Goal: Find specific page/section: Find specific page/section

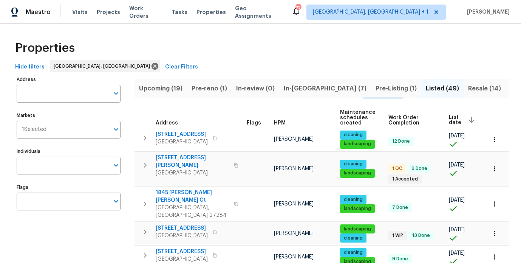
click at [180, 39] on div "Properties" at bounding box center [260, 48] width 497 height 24
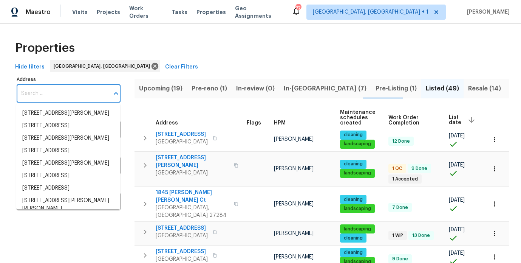
click at [58, 94] on input "Address" at bounding box center [63, 94] width 93 height 18
paste input "4601 Oak Ridge Dr, Winston Salem, NC 27105"
type input "4601 Oak Ridge Dr, Winston Salem, NC 27105"
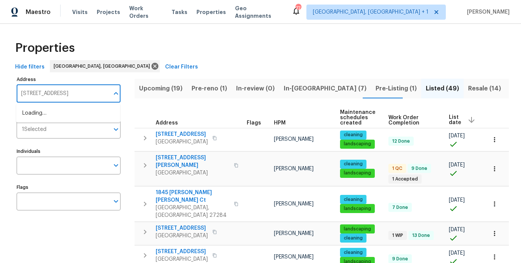
scroll to position [0, 24]
click at [57, 105] on ul "4601 Oak Ridge Dr Winston Salem NC 27105" at bounding box center [68, 113] width 104 height 19
click at [55, 116] on li "4601 Oak Ridge Dr Winston Salem NC 27105" at bounding box center [68, 113] width 104 height 12
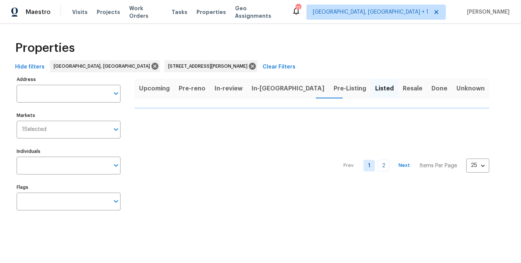
type input "4601 Oak Ridge Dr Winston Salem NC 27105"
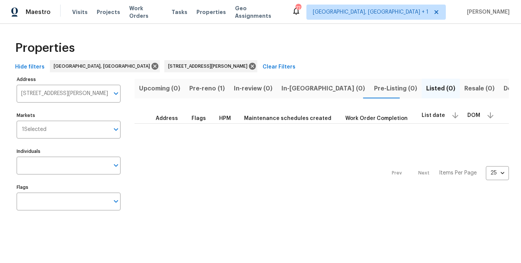
click at [207, 91] on span "Pre-reno (1)" at bounding box center [207, 88] width 36 height 11
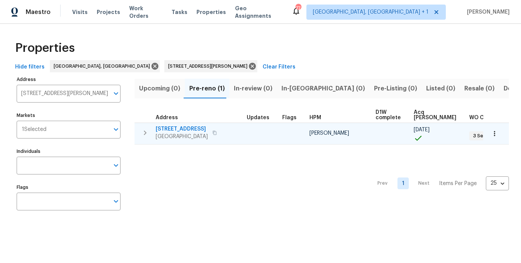
click at [192, 130] on span "4601 Oak Ridge Dr" at bounding box center [182, 129] width 52 height 8
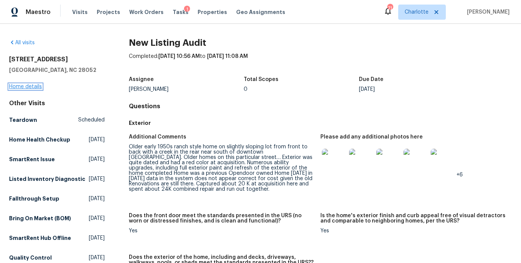
click at [39, 87] on link "Home details" at bounding box center [25, 86] width 33 height 5
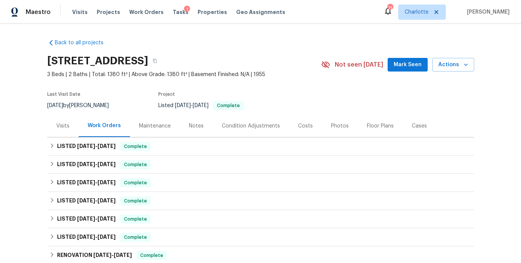
scroll to position [82, 0]
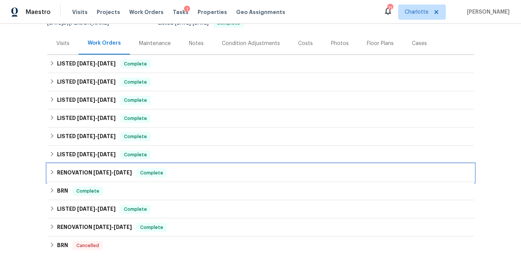
click at [72, 175] on h6 "RENOVATION [DATE] - [DATE]" at bounding box center [94, 172] width 75 height 9
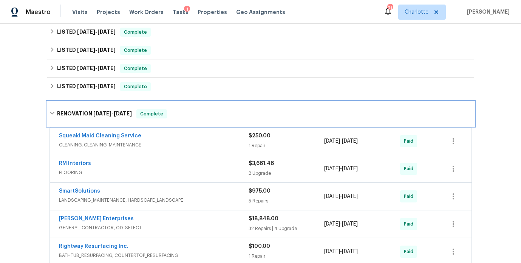
scroll to position [150, 0]
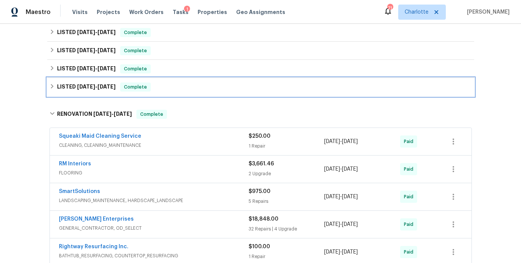
click at [76, 80] on div "LISTED [DATE] - [DATE] Complete" at bounding box center [260, 87] width 427 height 18
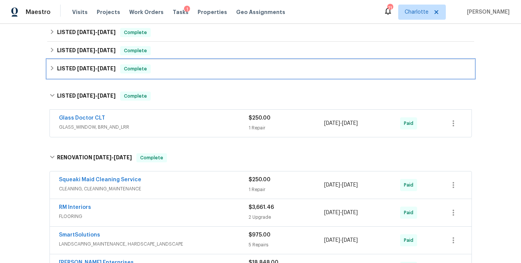
click at [77, 67] on span "1/23/25" at bounding box center [86, 68] width 18 height 5
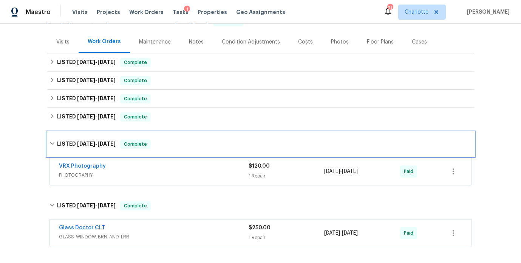
scroll to position [76, 0]
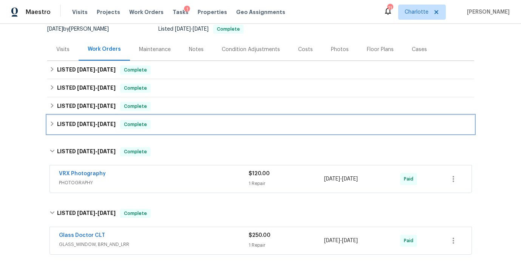
click at [77, 122] on span "4/25/25" at bounding box center [86, 123] width 18 height 5
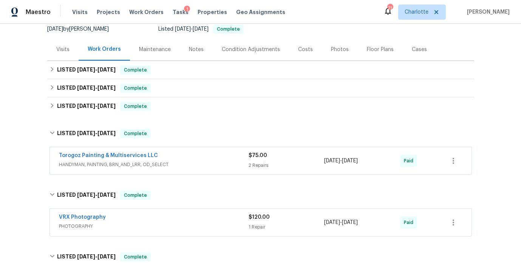
click at [181, 158] on div "Torogoz Painting & Multiservices LLC" at bounding box center [154, 155] width 190 height 9
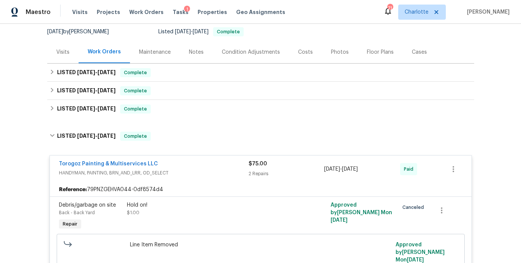
scroll to position [73, 0]
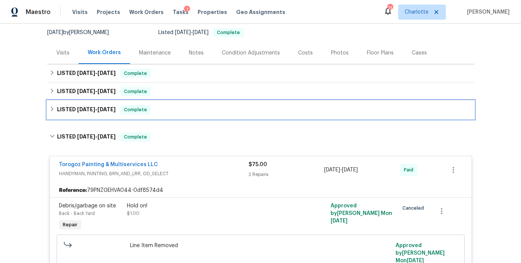
click at [71, 115] on div "LISTED 5/14/25 - 5/15/25 Complete" at bounding box center [260, 109] width 427 height 18
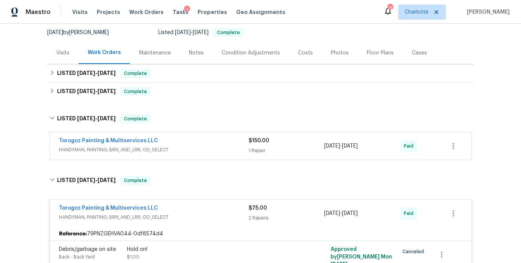
click at [190, 146] on span "HANDYMAN, PAINTING, BRN_AND_LRR, OD_SELECT" at bounding box center [154, 150] width 190 height 8
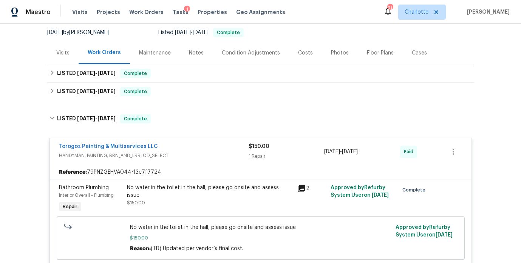
scroll to position [44, 0]
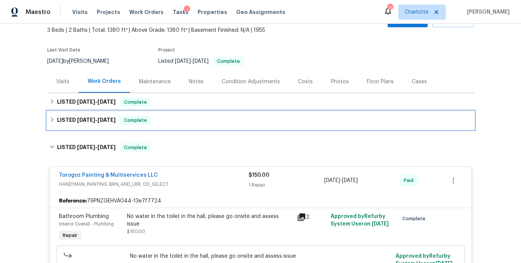
click at [77, 121] on span "7/7/25" at bounding box center [86, 119] width 18 height 5
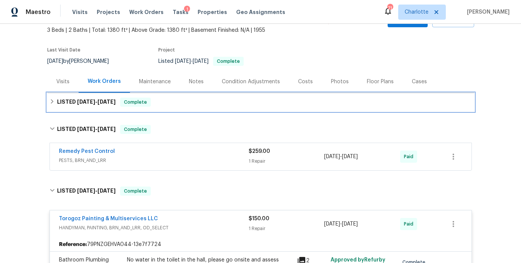
click at [80, 108] on div "LISTED 8/18/25 - 8/22/25 Complete" at bounding box center [260, 102] width 427 height 18
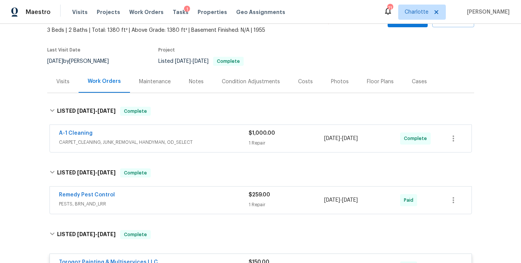
click at [200, 140] on span "CARPET_CLEANING, JUNK_REMOVAL, HANDYMAN, OD_SELECT" at bounding box center [154, 142] width 190 height 8
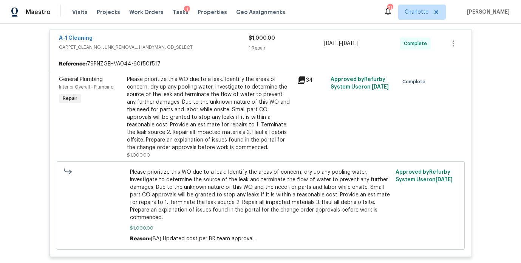
scroll to position [156, 0]
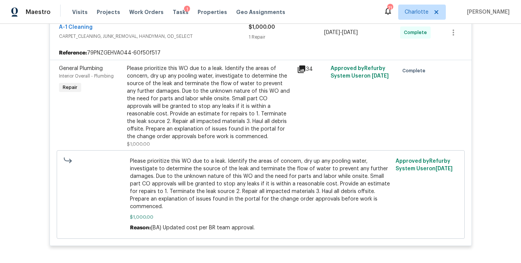
click at [193, 99] on div "Please prioritize this WO due to a leak. Identify the areas of concern, dry up …" at bounding box center [209, 103] width 165 height 76
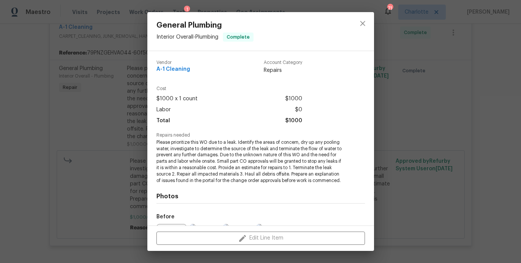
scroll to position [92, 0]
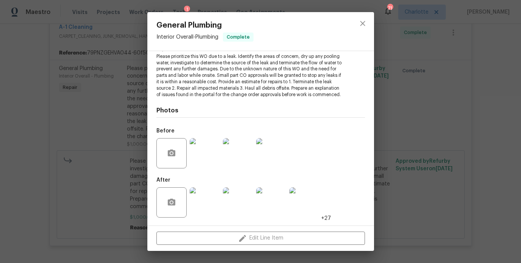
click at [205, 157] on img at bounding box center [205, 153] width 30 height 30
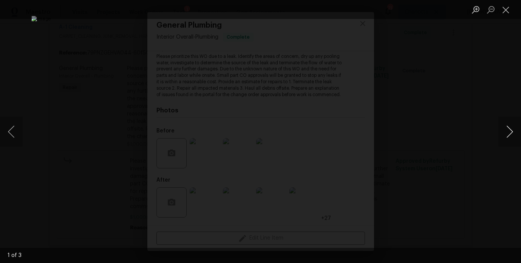
click at [505, 131] on button "Next image" at bounding box center [509, 131] width 23 height 30
drag, startPoint x: 471, startPoint y: 118, endPoint x: 427, endPoint y: 130, distance: 45.9
click at [471, 118] on div "Lightbox" at bounding box center [260, 131] width 521 height 263
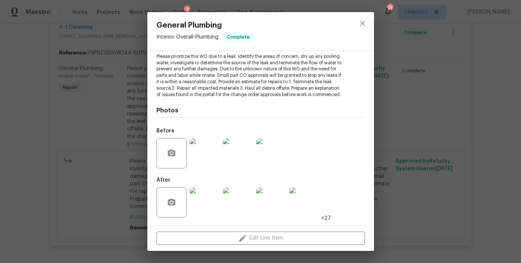
click at [211, 211] on img at bounding box center [205, 202] width 30 height 30
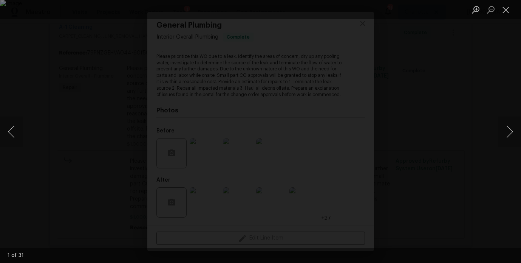
click at [498, 133] on div "Lightbox" at bounding box center [260, 131] width 521 height 263
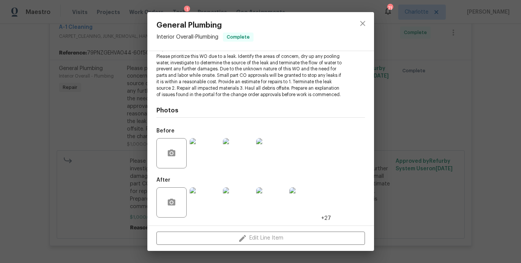
click at [498, 133] on div "General Plumbing Interior Overall - Plumbing Complete Vendor A-1 Cleaning Accou…" at bounding box center [260, 131] width 521 height 263
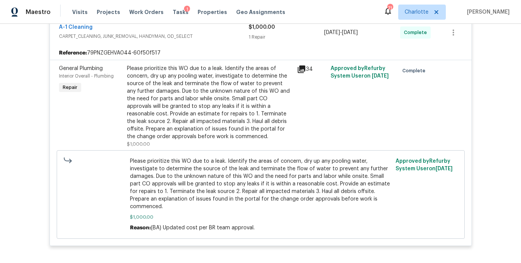
click at [201, 191] on span "Please prioritize this WO due to a leak. Identify the areas of concern, dry up …" at bounding box center [260, 183] width 261 height 53
click at [231, 94] on div "Please prioritize this WO due to a leak. Identify the areas of concern, dry up …" at bounding box center [209, 103] width 165 height 76
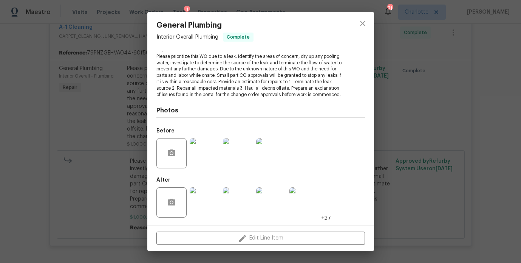
click at [200, 198] on img at bounding box center [205, 202] width 30 height 30
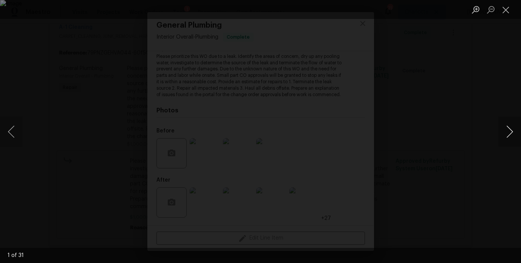
click at [505, 131] on button "Next image" at bounding box center [509, 131] width 23 height 30
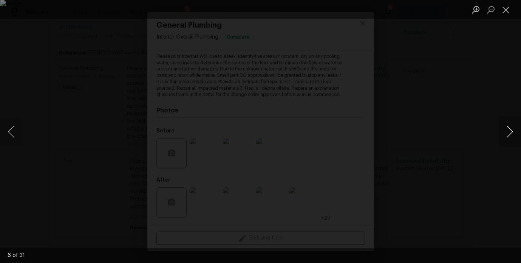
click at [505, 131] on button "Next image" at bounding box center [509, 131] width 23 height 30
click at [425, 77] on div "Lightbox" at bounding box center [260, 131] width 521 height 263
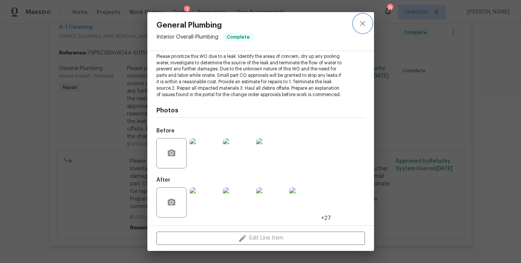
click at [360, 25] on icon "close" at bounding box center [362, 23] width 9 height 9
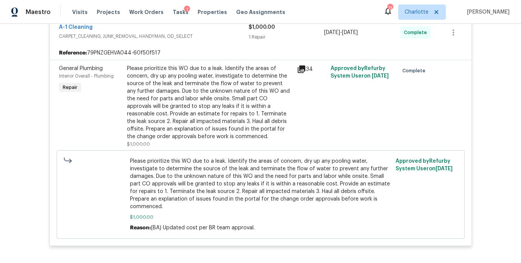
scroll to position [0, 0]
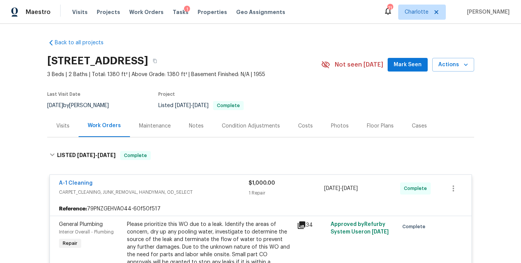
click at [47, 128] on div "Visits" at bounding box center [62, 125] width 31 height 22
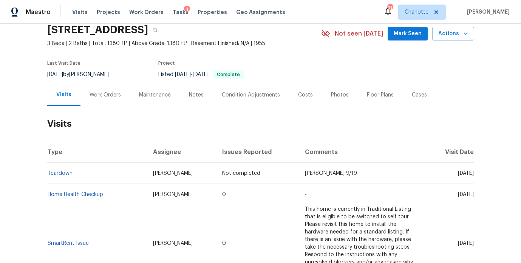
scroll to position [32, 0]
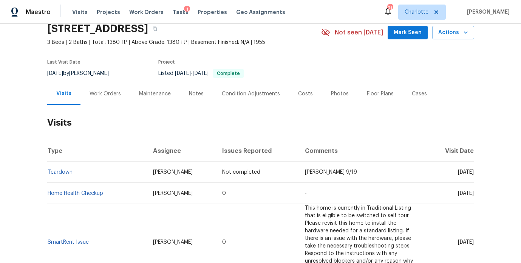
click at [135, 119] on h2 "Visits" at bounding box center [260, 122] width 427 height 35
click at [468, 75] on section "924 Springdale Ln, Gastonia, NC 28052 3 Beds | 2 Baths | Total: 1380 ft² | Abov…" at bounding box center [260, 50] width 427 height 63
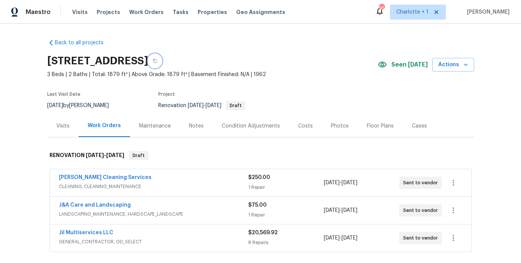
click at [157, 62] on icon "button" at bounding box center [155, 61] width 5 height 5
click at [292, 130] on div "Costs" at bounding box center [305, 125] width 33 height 22
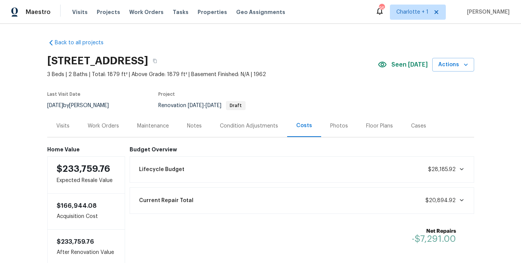
drag, startPoint x: 99, startPoint y: 127, endPoint x: 118, endPoint y: 133, distance: 19.6
click at [99, 126] on div "Work Orders" at bounding box center [103, 126] width 31 height 8
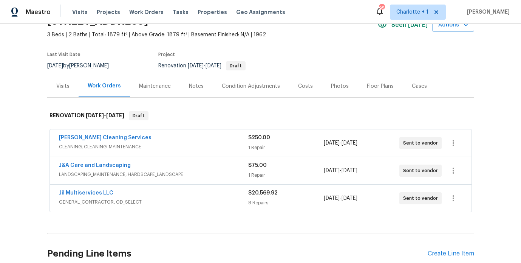
scroll to position [42, 0]
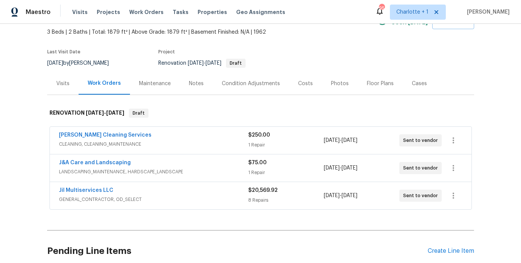
click at [201, 192] on div "Jil Multiservices LLC" at bounding box center [153, 190] width 189 height 9
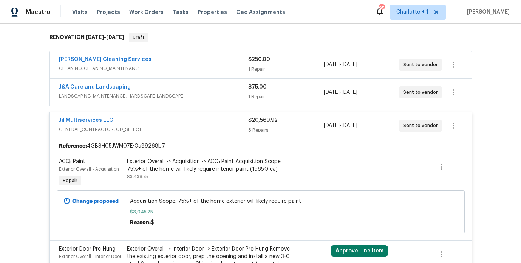
scroll to position [117, 0]
click at [212, 135] on div "Jil Multiservices LLC GENERAL_CONTRACTOR, OD_SELECT $20,569.92 8 Repairs 8/29/2…" at bounding box center [261, 125] width 422 height 27
click at [214, 124] on div "Jil Multiservices LLC" at bounding box center [153, 121] width 189 height 9
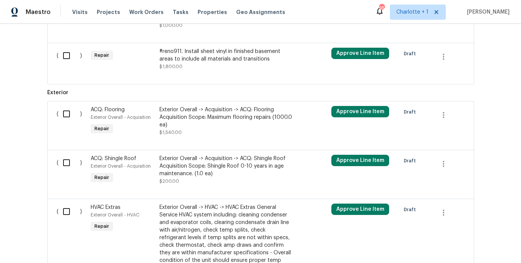
scroll to position [0, 0]
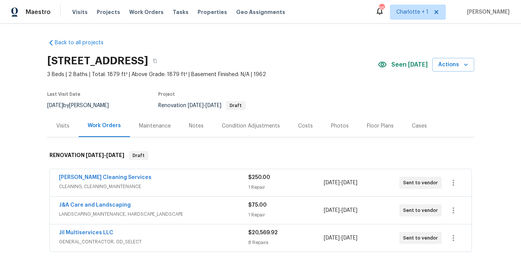
click at [298, 124] on div "Costs" at bounding box center [305, 126] width 15 height 8
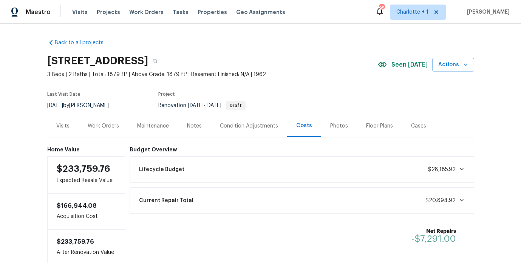
click at [21, 127] on div "Back to all projects 4601 Oak Ridge Dr, Winston Salem, NC 27105 3 Beds | 2 Bath…" at bounding box center [260, 143] width 521 height 239
click at [20, 116] on div "Back to all projects 4601 Oak Ridge Dr, Winston Salem, NC 27105 3 Beds | 2 Bath…" at bounding box center [260, 143] width 521 height 239
click at [255, 36] on div "Back to all projects 4601 Oak Ridge Dr, Winston Salem, NC 27105 3 Beds | 2 Bath…" at bounding box center [260, 149] width 427 height 232
drag, startPoint x: 20, startPoint y: 87, endPoint x: 23, endPoint y: 112, distance: 25.1
click at [20, 87] on div "Back to all projects 4601 Oak Ridge Dr, Winston Salem, NC 27105 3 Beds | 2 Bath…" at bounding box center [260, 143] width 521 height 239
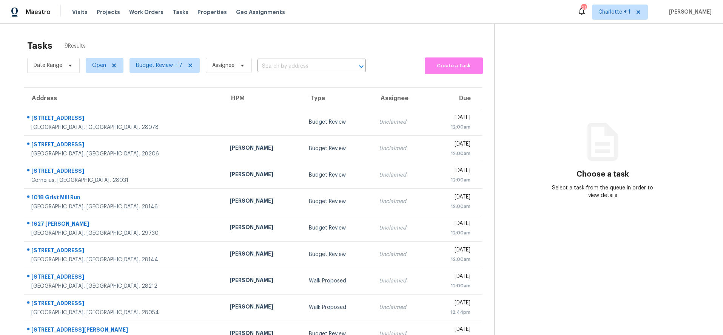
scroll to position [29, 0]
